Goal: Navigation & Orientation: Find specific page/section

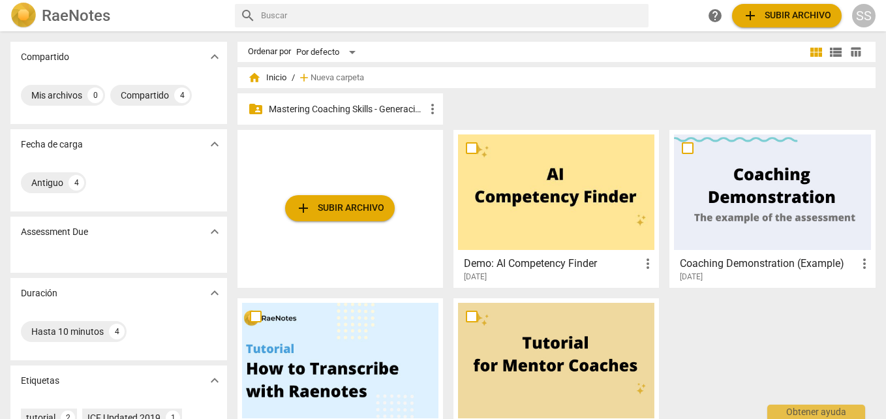
click at [397, 109] on p "Mastering Coaching Skills - Generación 32" at bounding box center [347, 109] width 156 height 14
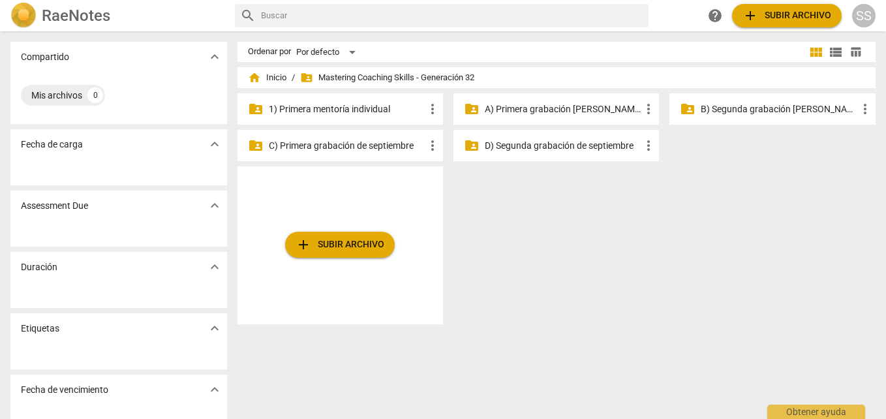
click at [303, 106] on p "1) Primera mentoría individual" at bounding box center [347, 109] width 156 height 14
click at [341, 105] on p "1) Primera mentoría individual" at bounding box center [347, 109] width 156 height 14
click at [340, 110] on p "1) Primera mentoría individual" at bounding box center [347, 109] width 156 height 14
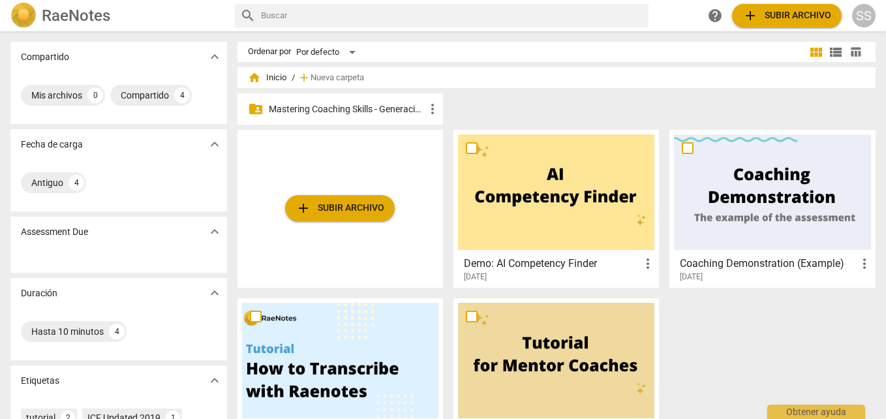
click at [397, 108] on p "Mastering Coaching Skills - Generación 32" at bounding box center [347, 109] width 156 height 14
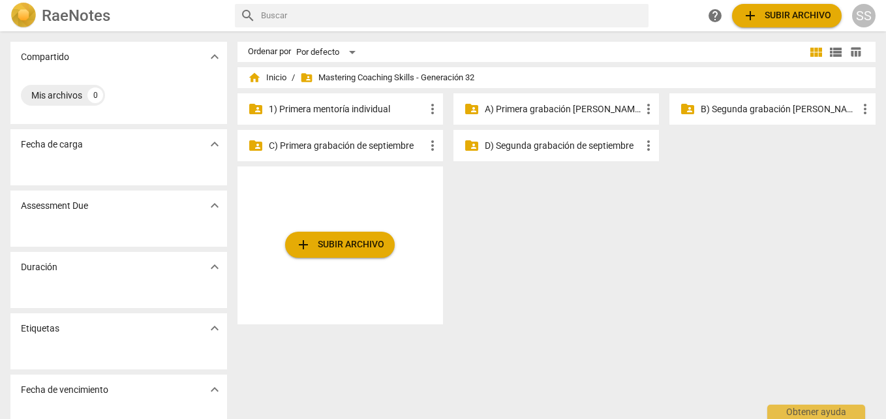
click at [360, 107] on p "1) Primera mentoría individual" at bounding box center [347, 109] width 156 height 14
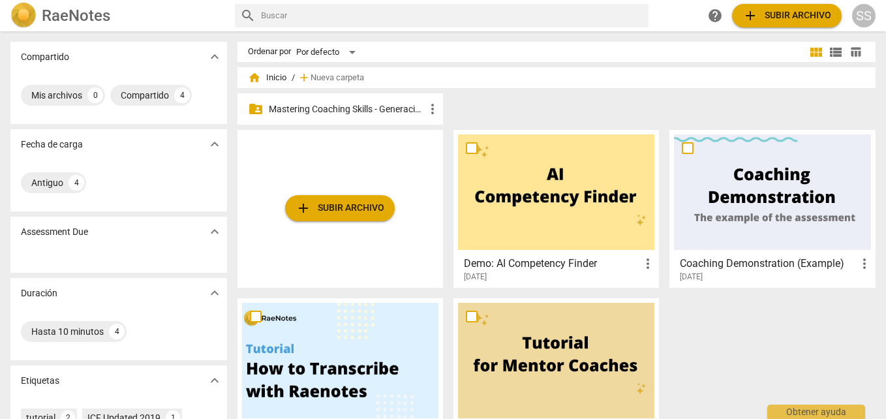
click at [363, 106] on p "Mastering Coaching Skills - Generación 32" at bounding box center [347, 109] width 156 height 14
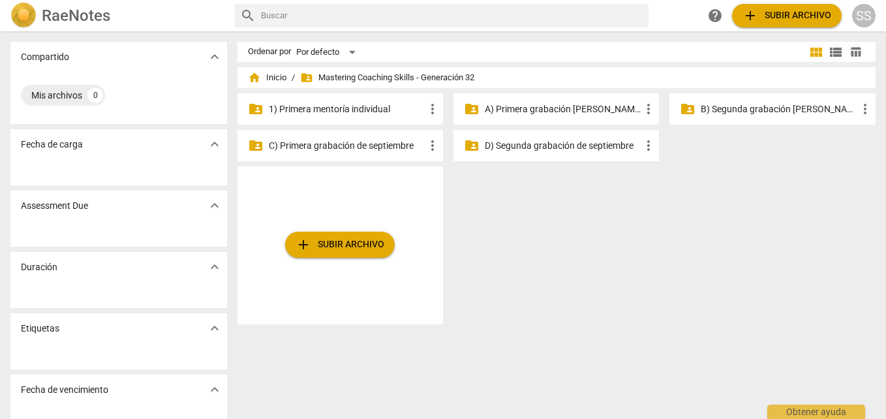
click at [361, 108] on p "1) Primera mentoría individual" at bounding box center [347, 109] width 156 height 14
